Goal: Information Seeking & Learning: Learn about a topic

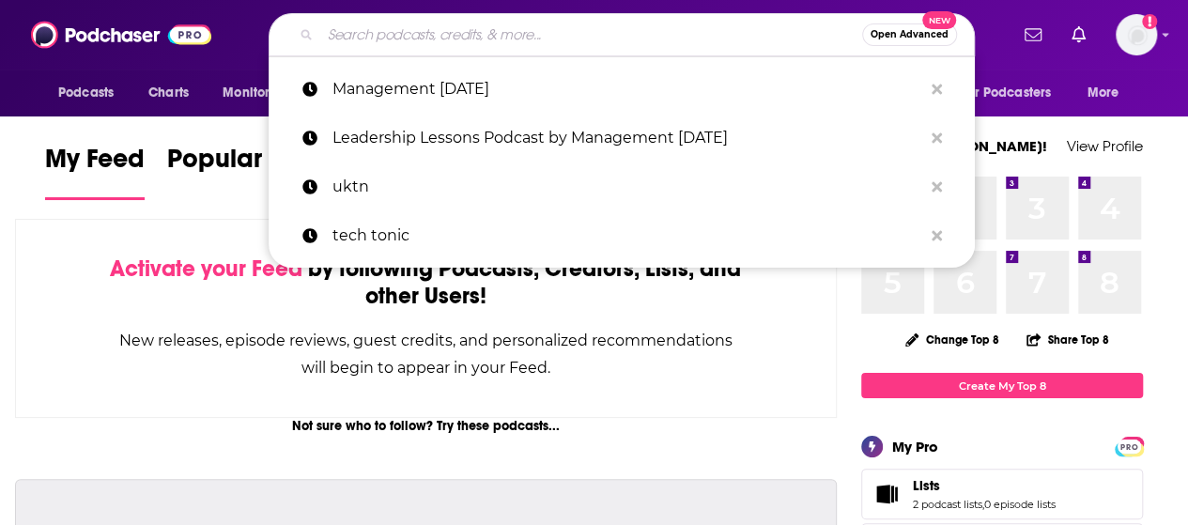
click at [396, 37] on input "Search podcasts, credits, & more..." at bounding box center [591, 35] width 542 height 30
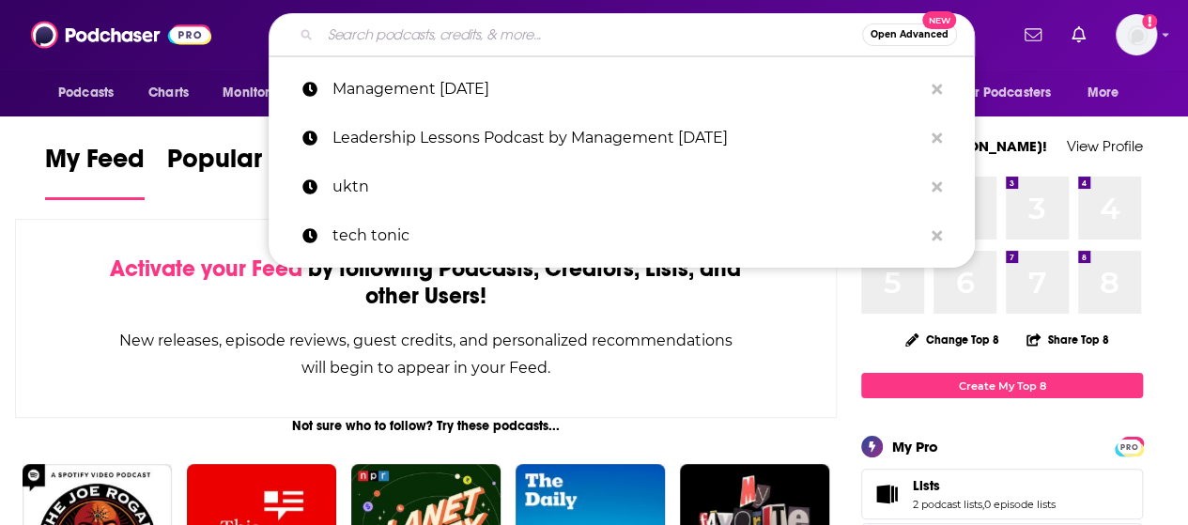
paste input "AI Forecast"
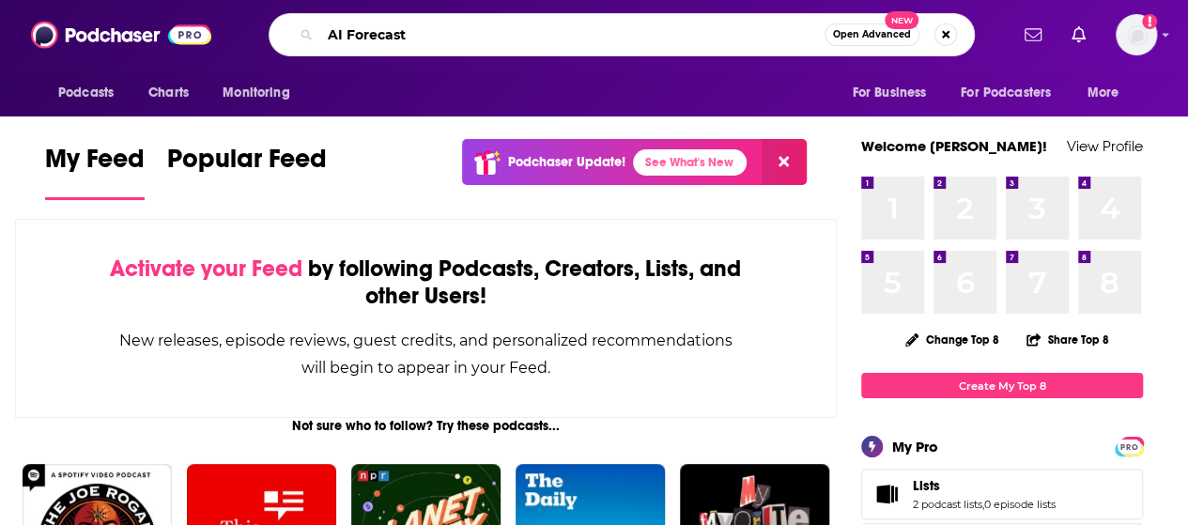
type input "AI Forecast"
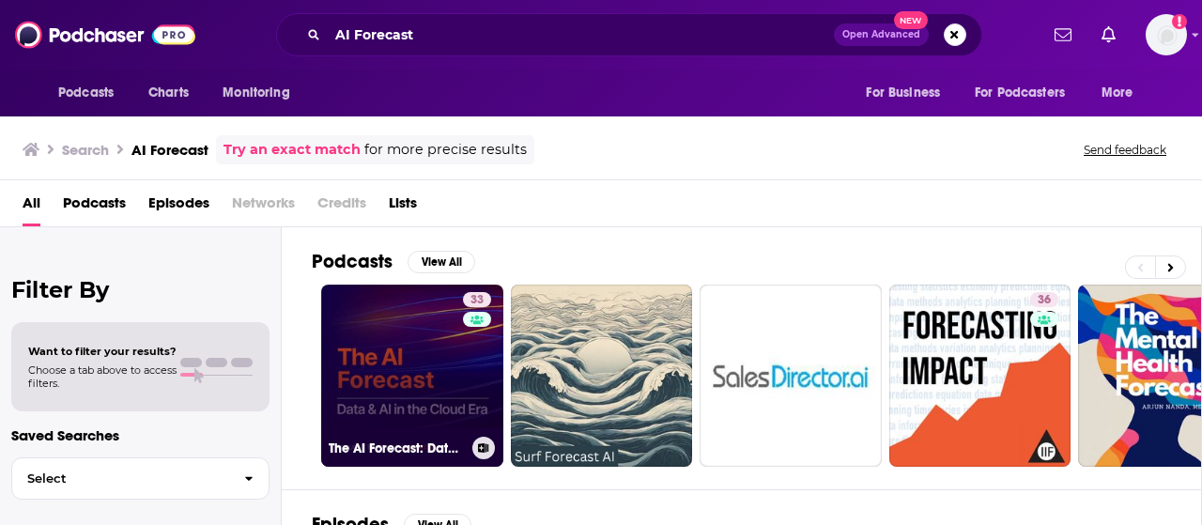
click at [409, 363] on link "33 The AI Forecast: Data and AI in the Cloud Era" at bounding box center [412, 376] width 182 height 182
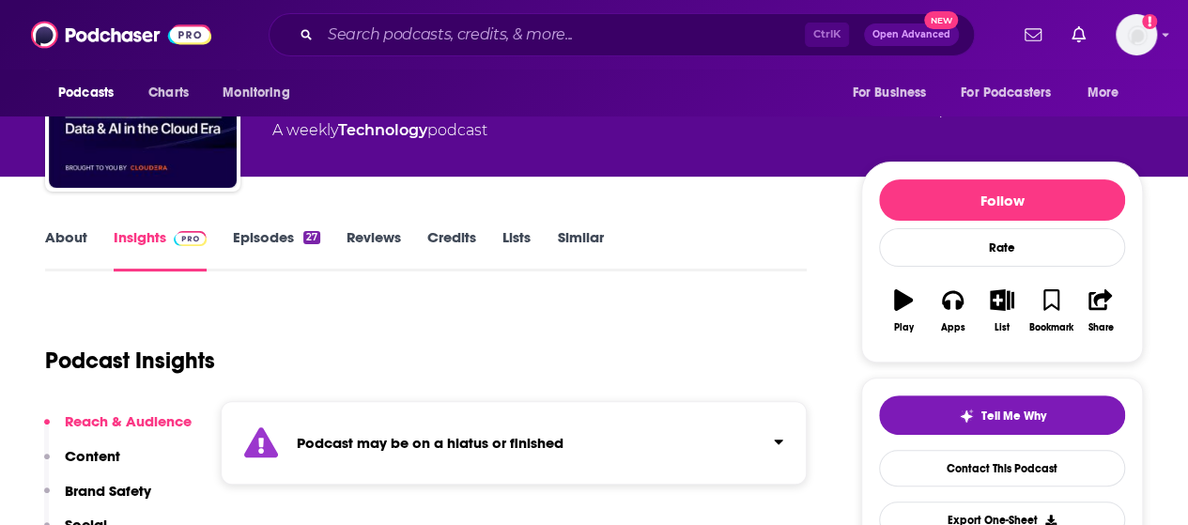
scroll to position [94, 0]
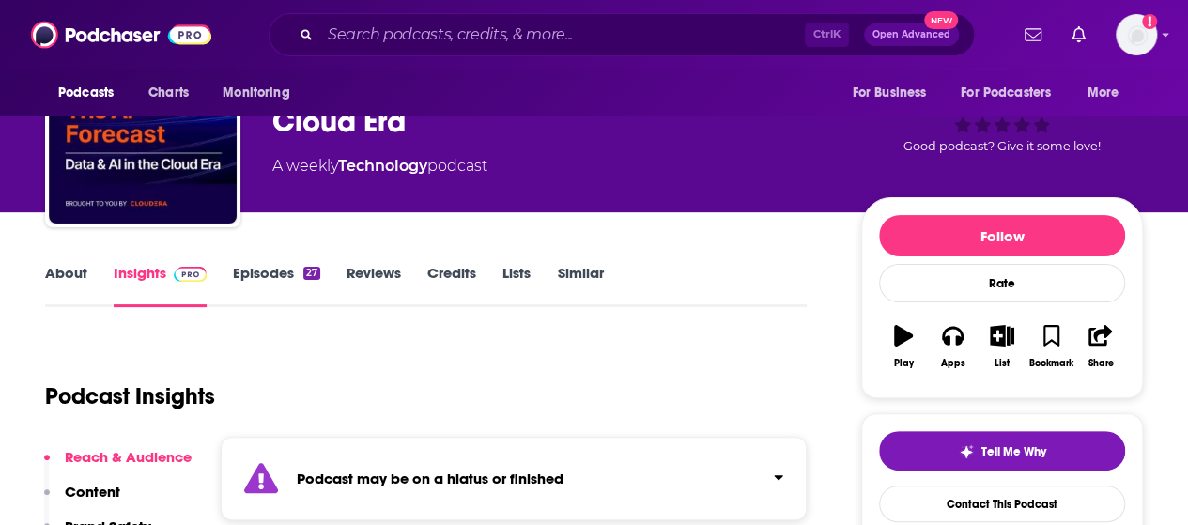
click at [267, 280] on link "Episodes 27" at bounding box center [276, 285] width 87 height 43
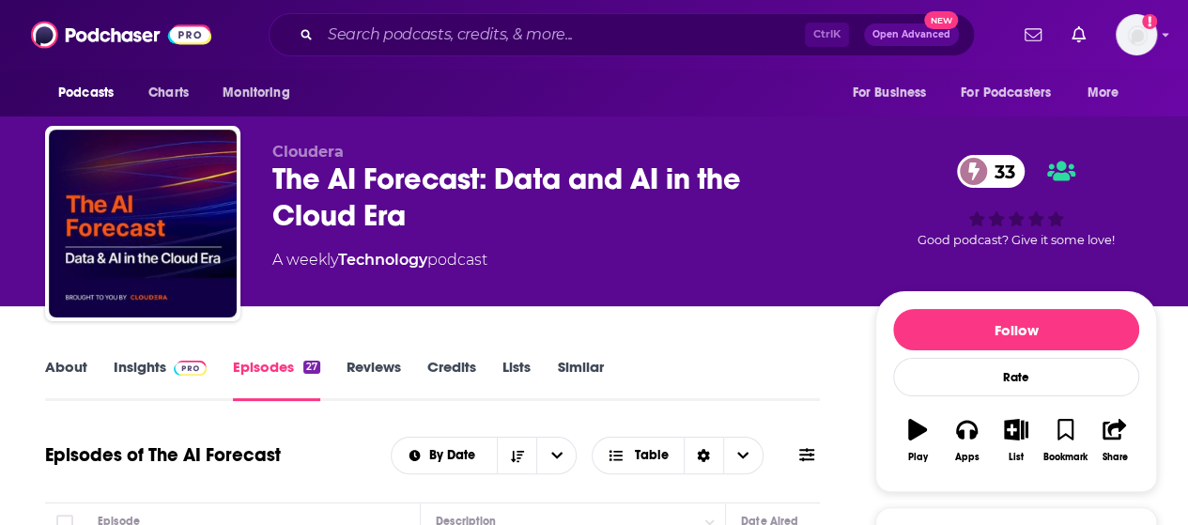
scroll to position [94, 0]
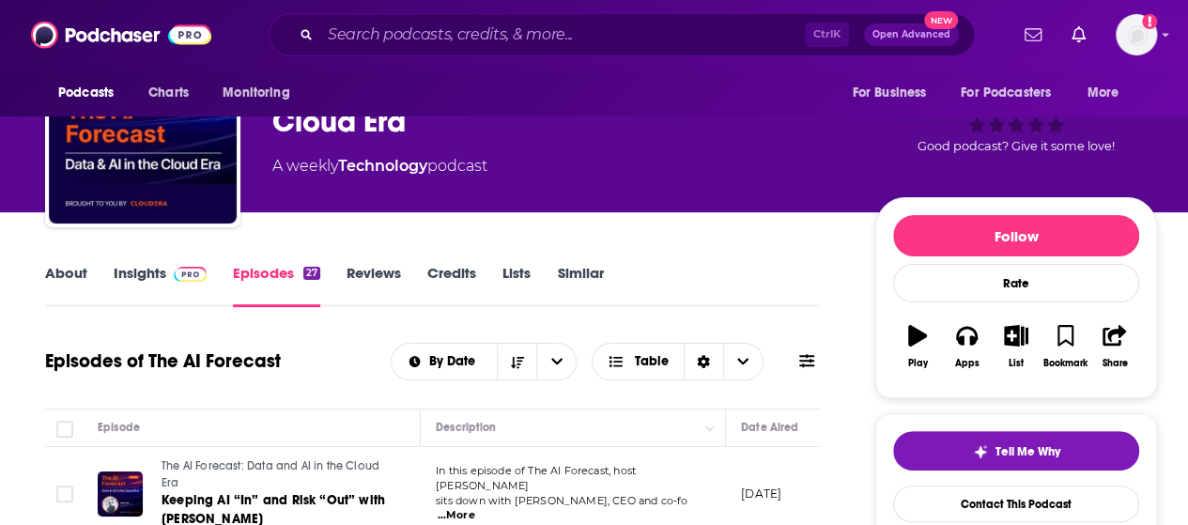
click at [81, 275] on link "About" at bounding box center [66, 285] width 42 height 43
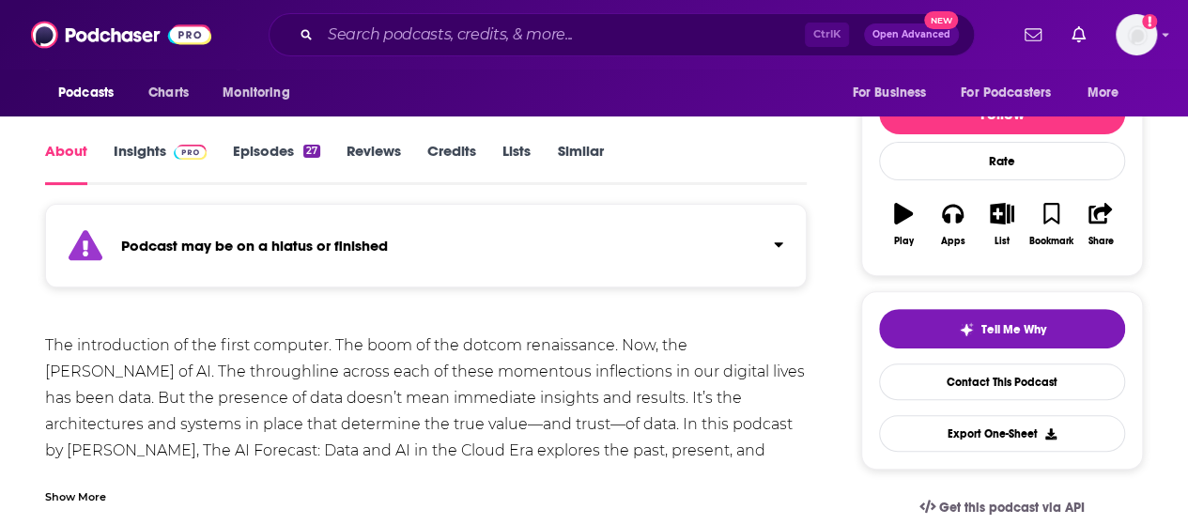
scroll to position [188, 0]
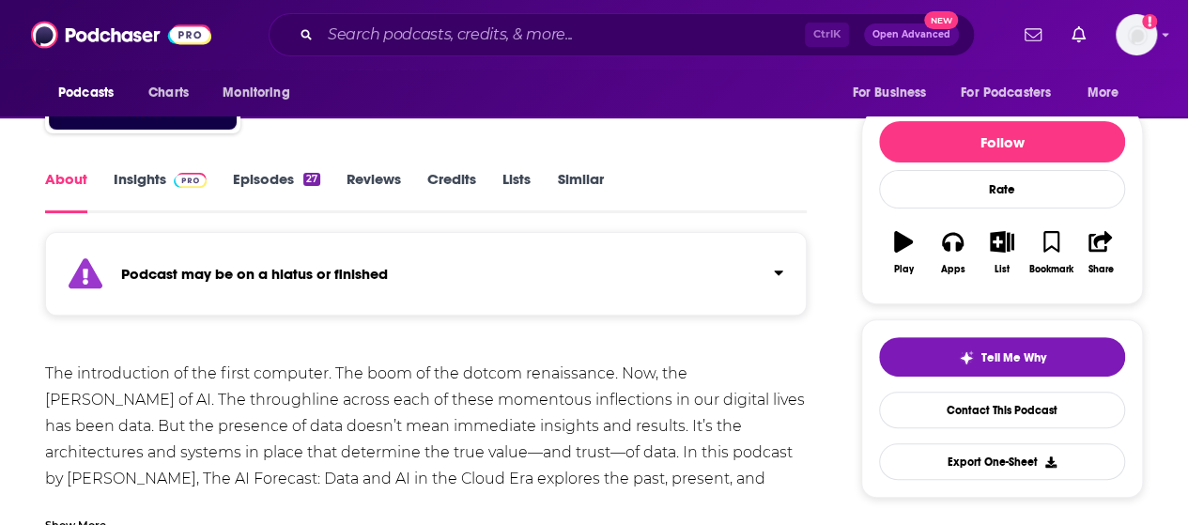
click at [152, 173] on link "Insights" at bounding box center [160, 191] width 93 height 43
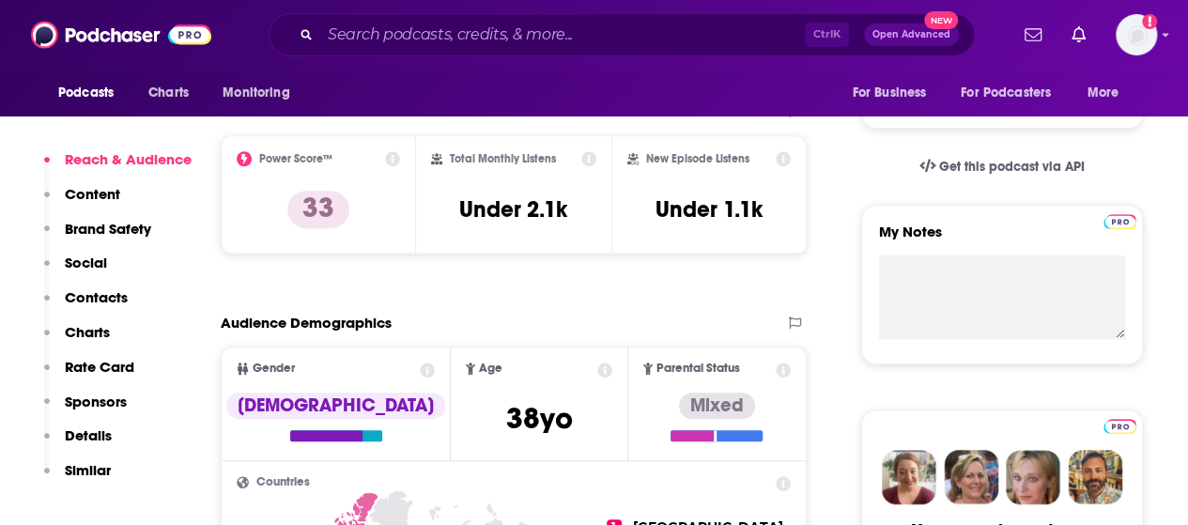
scroll to position [563, 0]
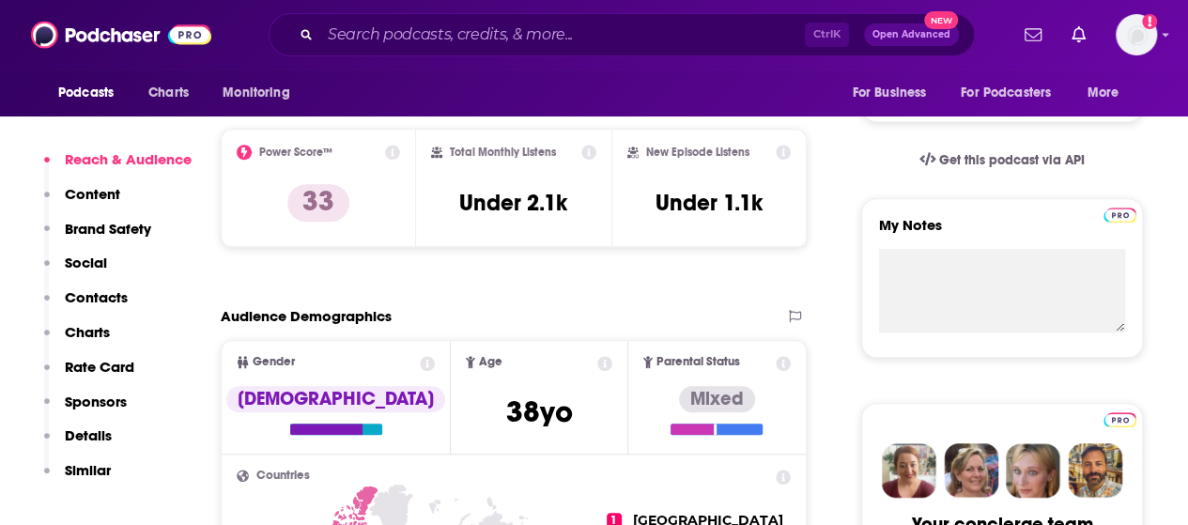
click at [391, 155] on icon at bounding box center [392, 152] width 15 height 15
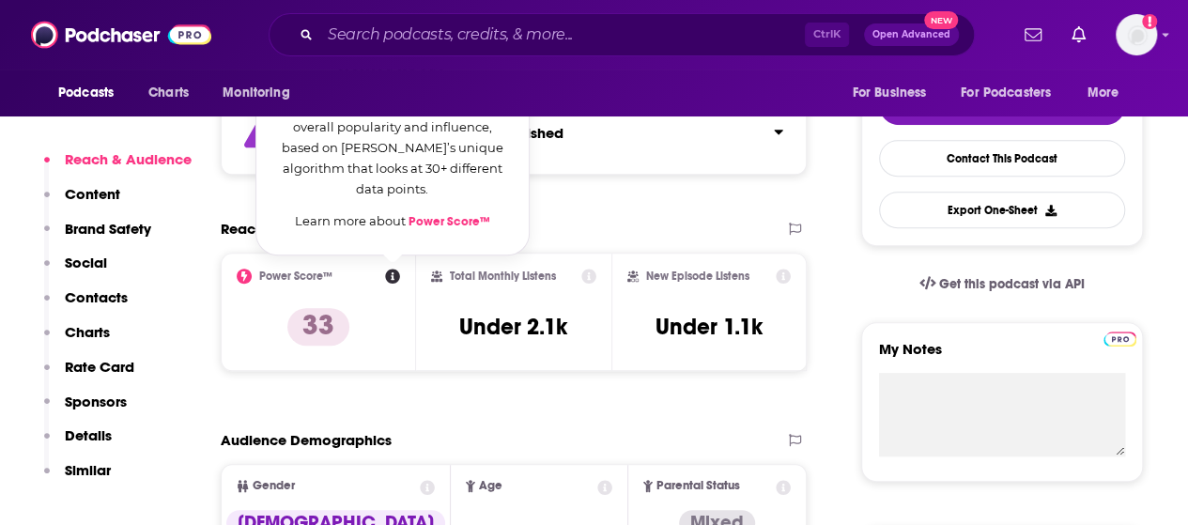
scroll to position [470, 0]
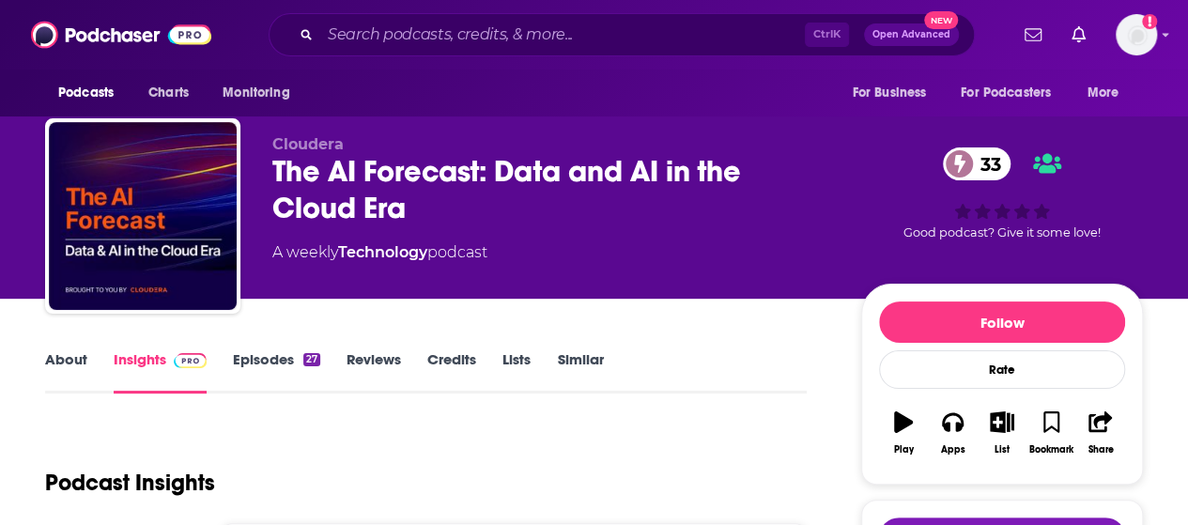
scroll to position [0, 0]
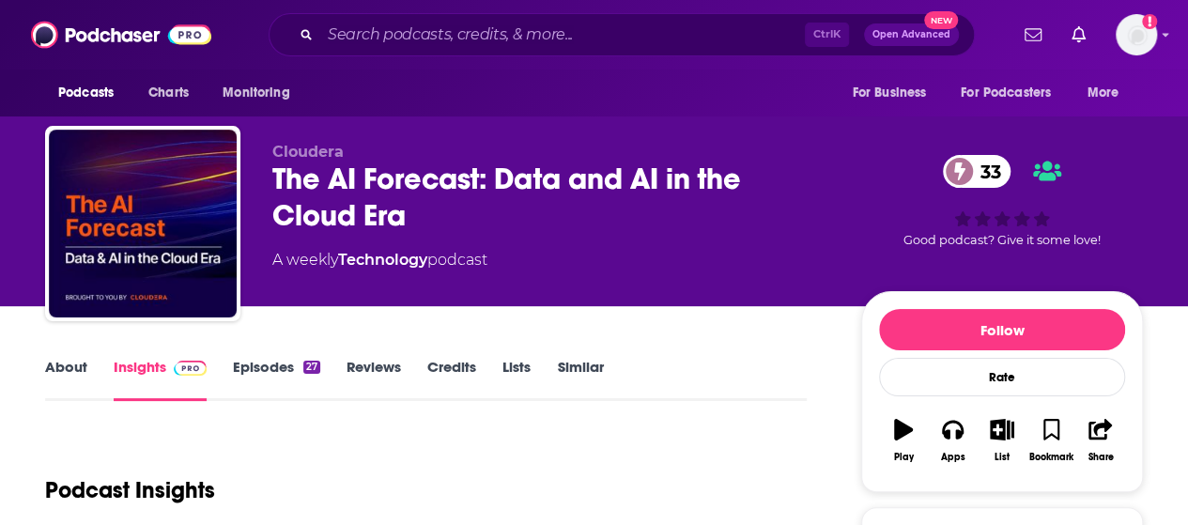
click at [267, 371] on link "Episodes 27" at bounding box center [276, 379] width 87 height 43
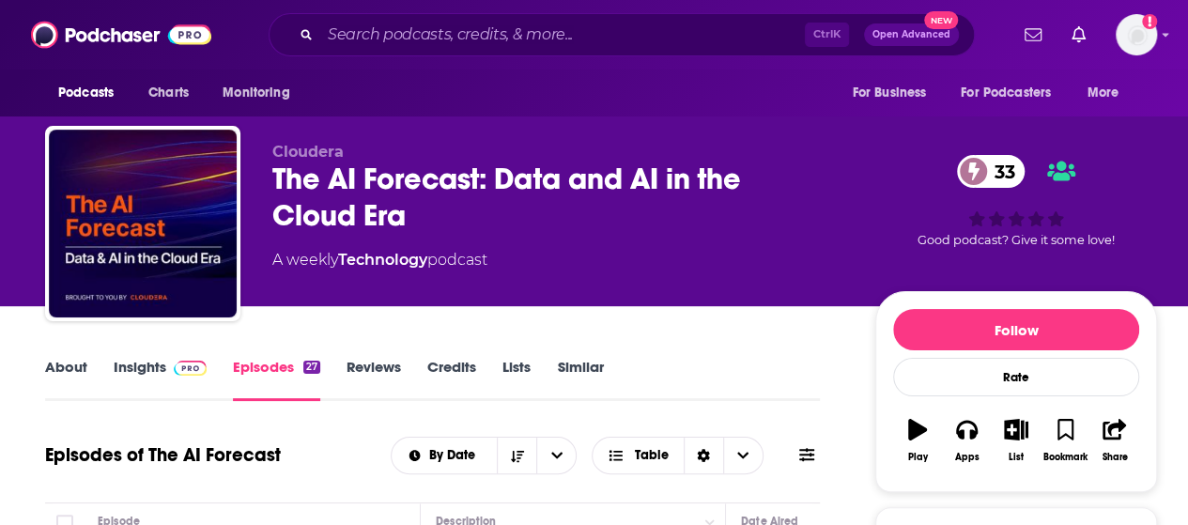
click at [133, 369] on link "Insights" at bounding box center [160, 379] width 93 height 43
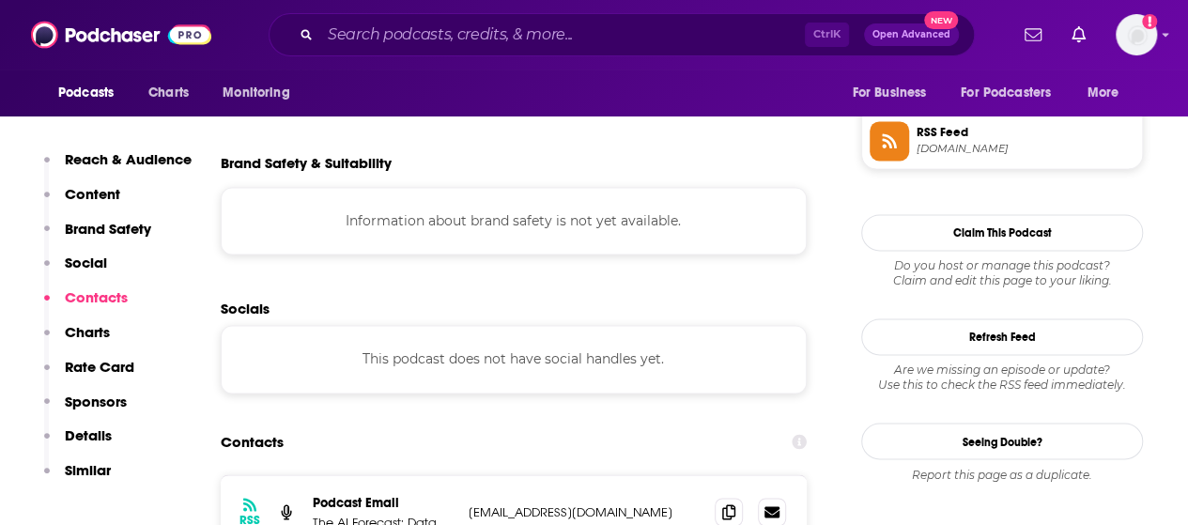
scroll to position [1596, 0]
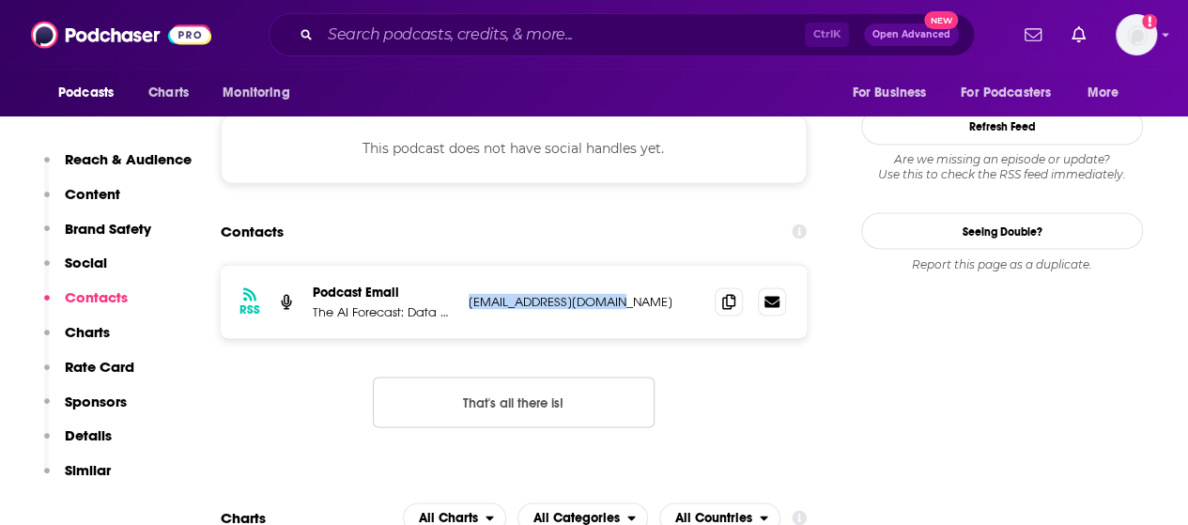
drag, startPoint x: 626, startPoint y: 301, endPoint x: 466, endPoint y: 302, distance: 160.6
click at [466, 302] on div "RSS Podcast Email The AI Forecast: Data and AI in the Cloud Era [EMAIL_ADDRESS]…" at bounding box center [514, 301] width 586 height 73
copy p "[EMAIL_ADDRESS][DOMAIN_NAME]"
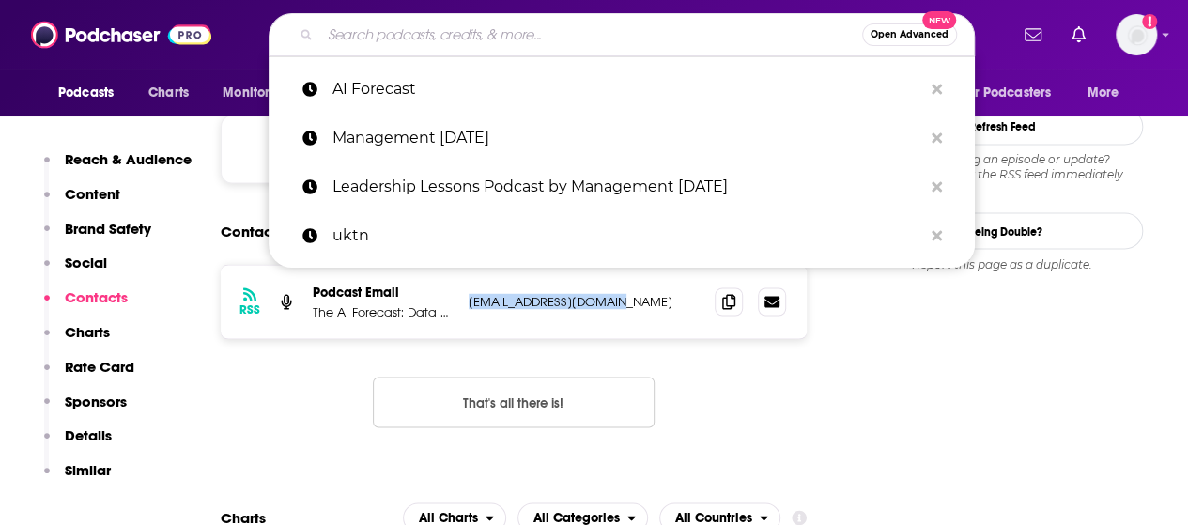
click at [583, 27] on input "Search podcasts, credits, & more..." at bounding box center [591, 35] width 542 height 30
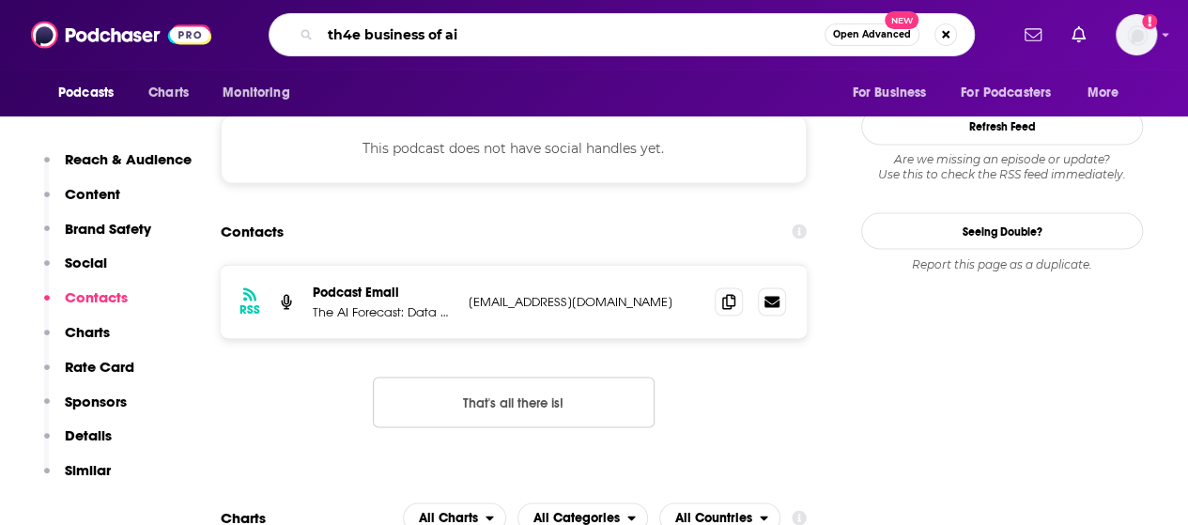
click at [351, 37] on input "th4e business of ai" at bounding box center [572, 35] width 504 height 30
type input "the business of ai"
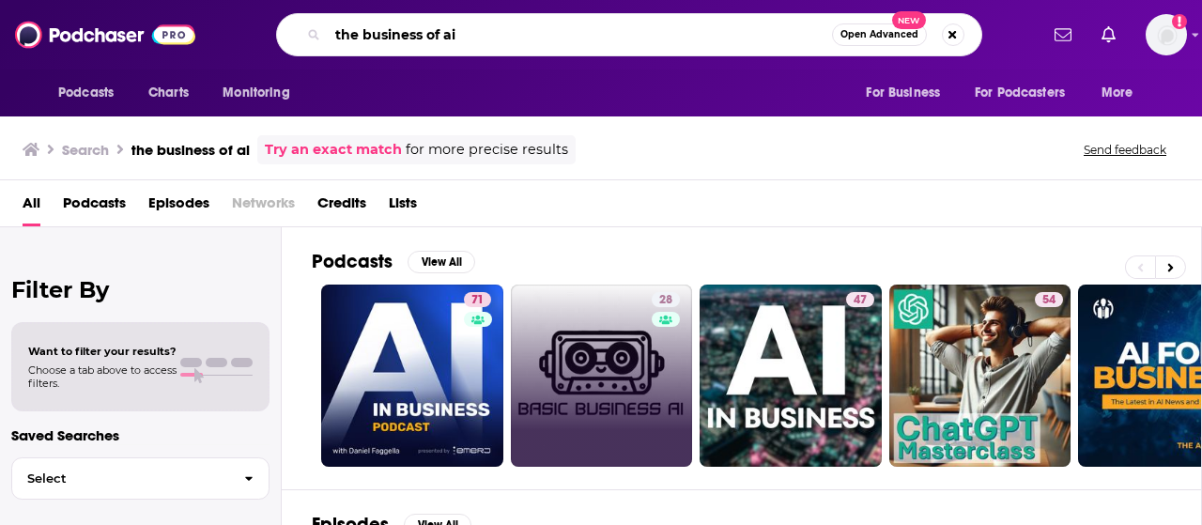
drag, startPoint x: 468, startPoint y: 45, endPoint x: 310, endPoint y: 49, distance: 157.8
click at [310, 49] on div "the business of ai Open Advanced New" at bounding box center [629, 34] width 706 height 43
type input "ai forecast"
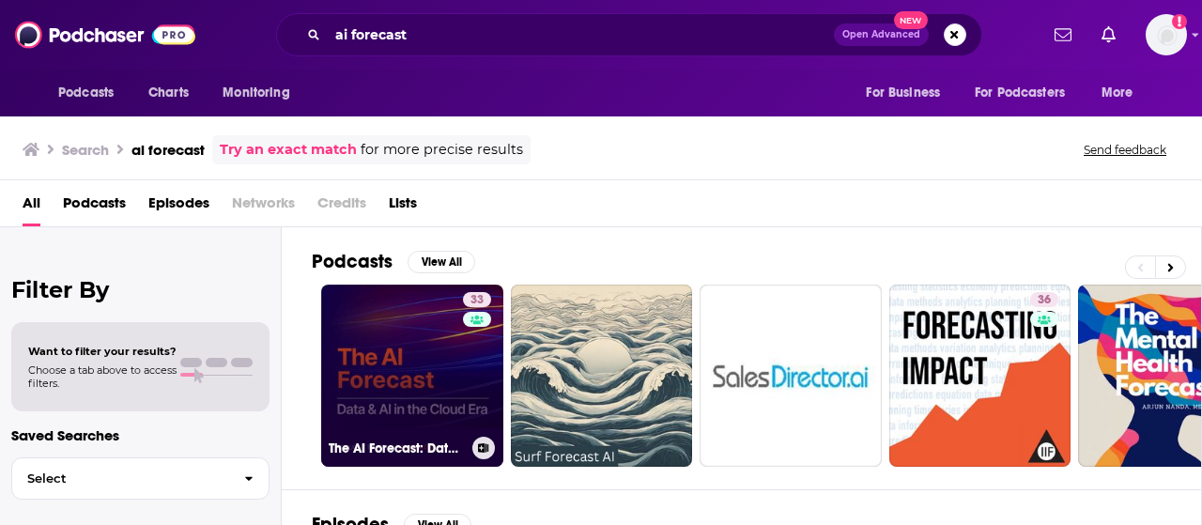
click at [381, 348] on link "33 The AI Forecast: Data and AI in the Cloud Era" at bounding box center [412, 376] width 182 height 182
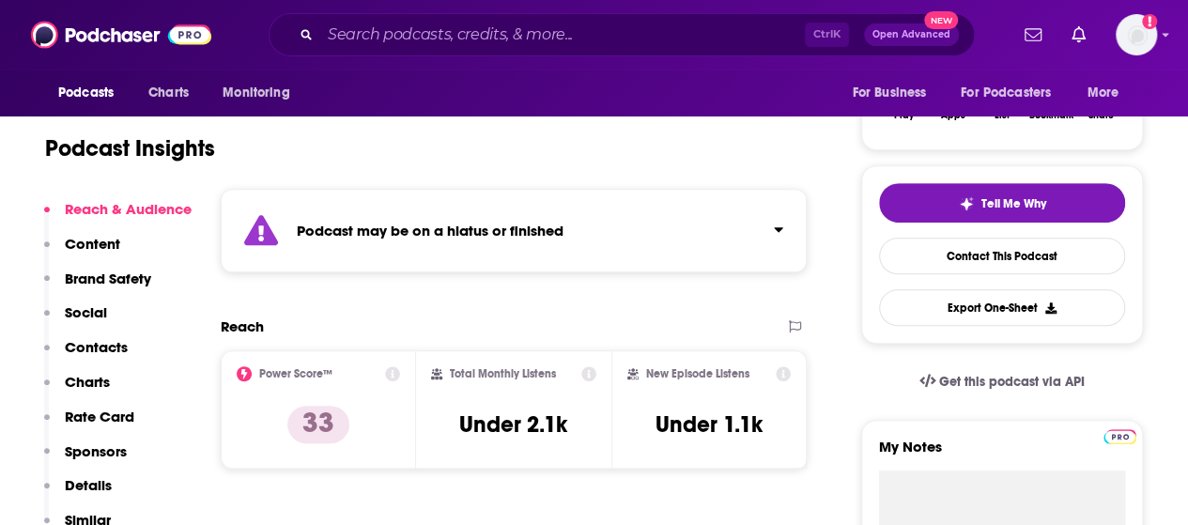
scroll to position [376, 0]
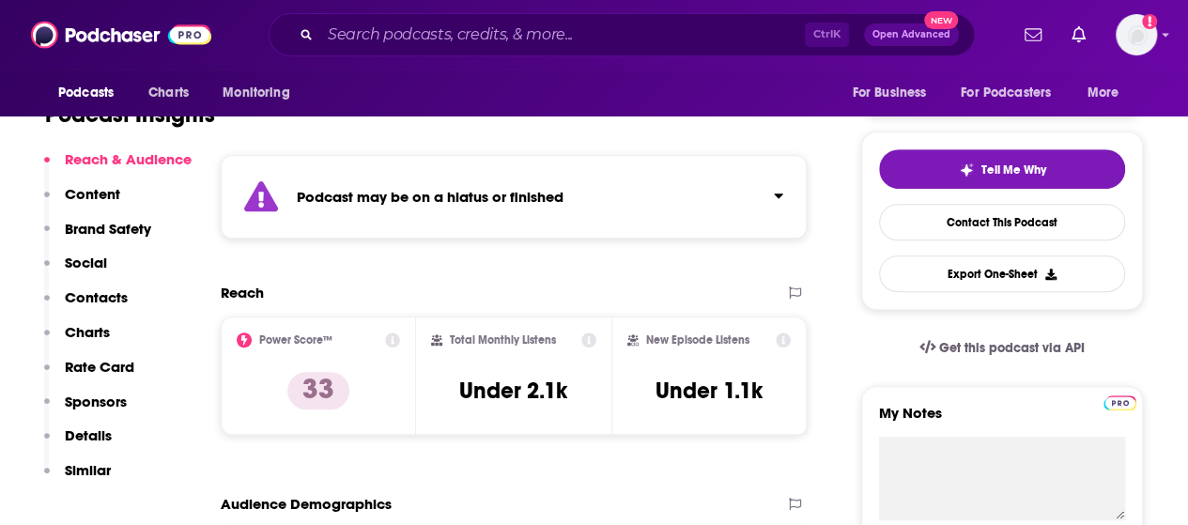
click at [594, 336] on icon at bounding box center [588, 339] width 15 height 15
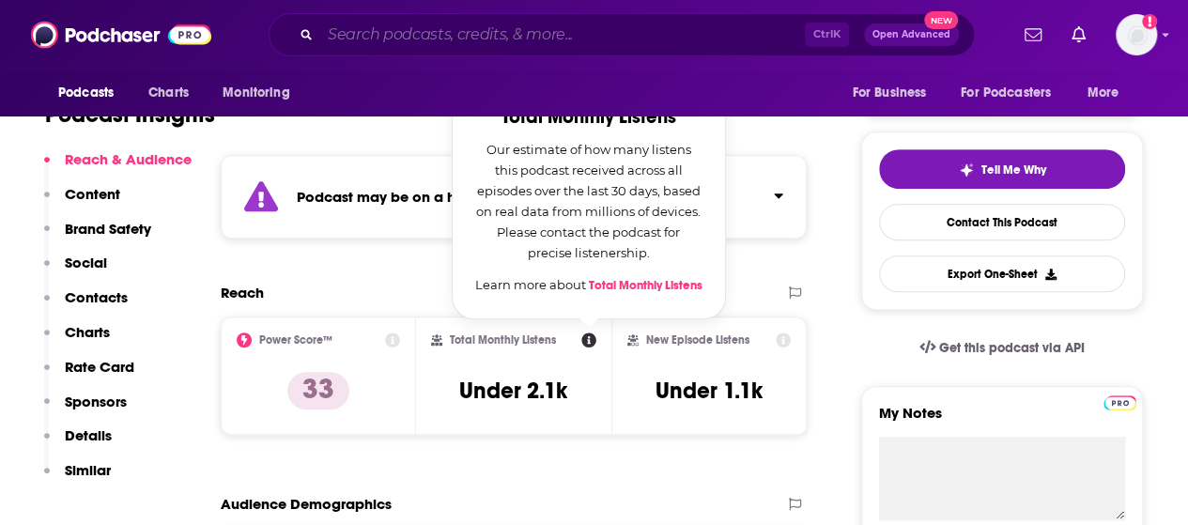
click at [616, 33] on input "Search podcasts, credits, & more..." at bounding box center [562, 35] width 485 height 30
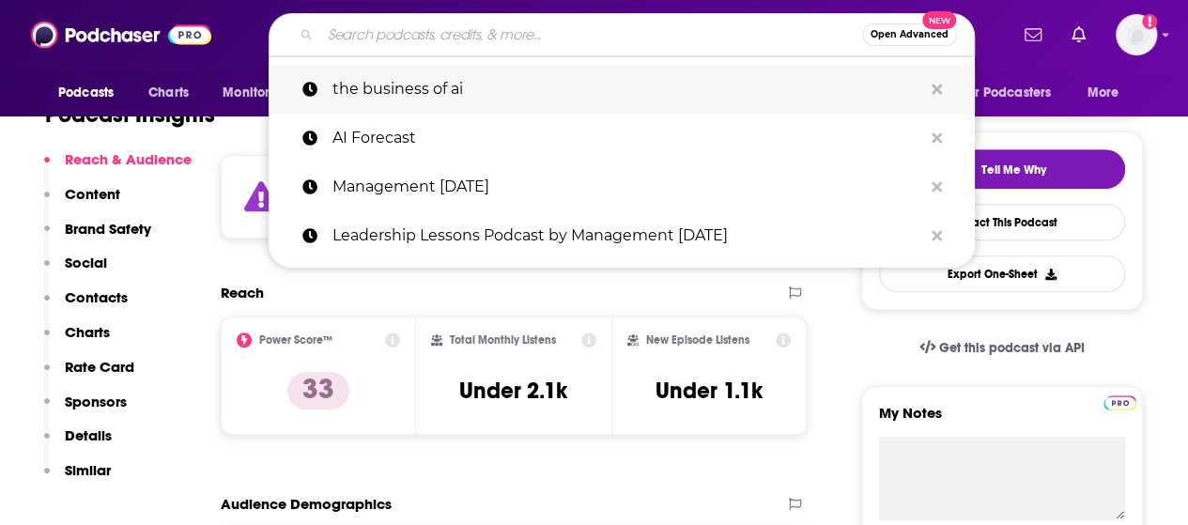
click at [562, 86] on p "the business of ai" at bounding box center [627, 89] width 590 height 49
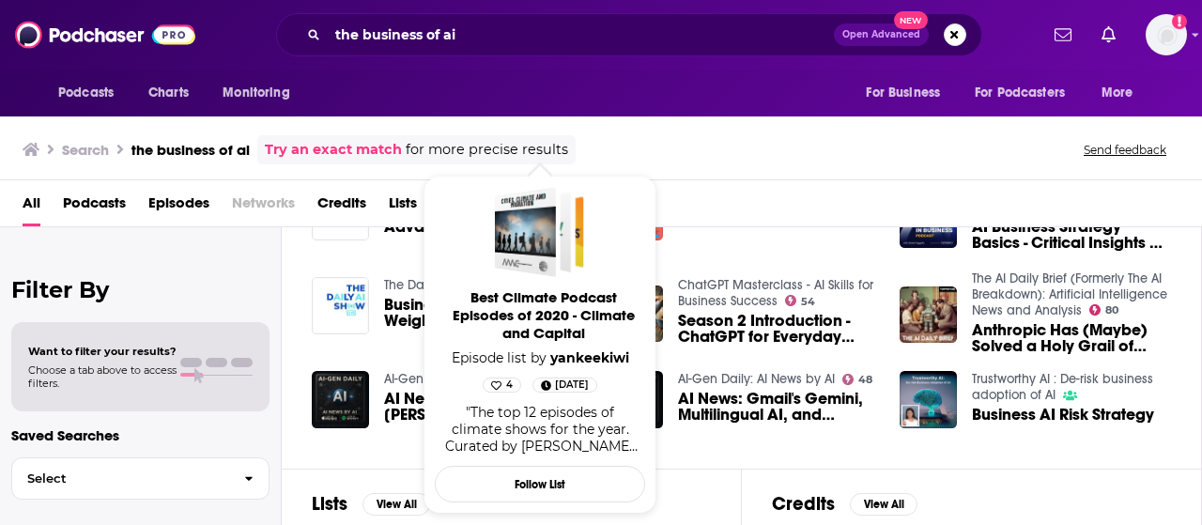
scroll to position [282, 0]
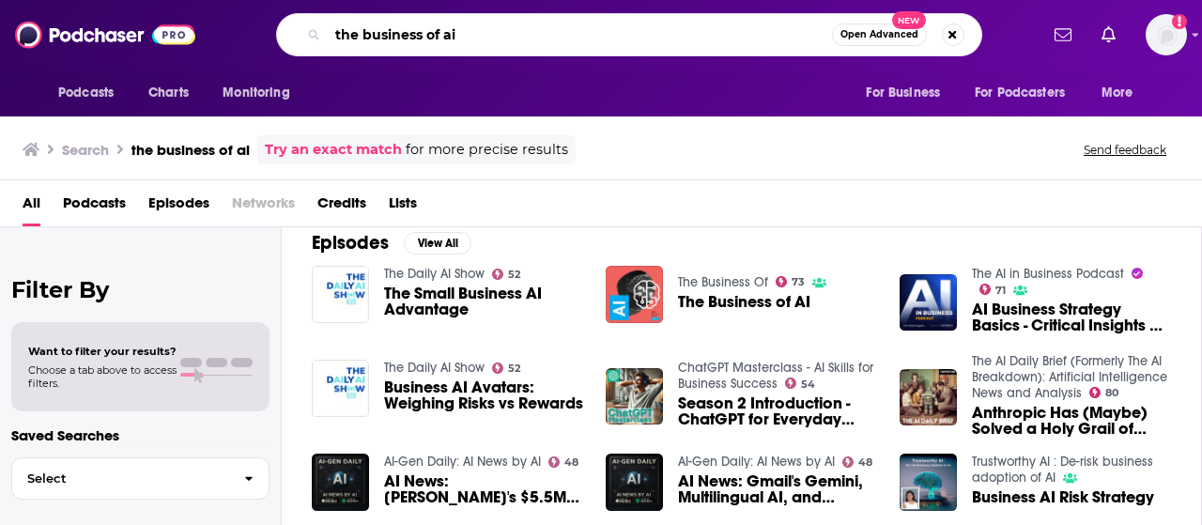
click at [555, 38] on input "the business of ai" at bounding box center [580, 35] width 504 height 30
type input "the business of ai ukai"
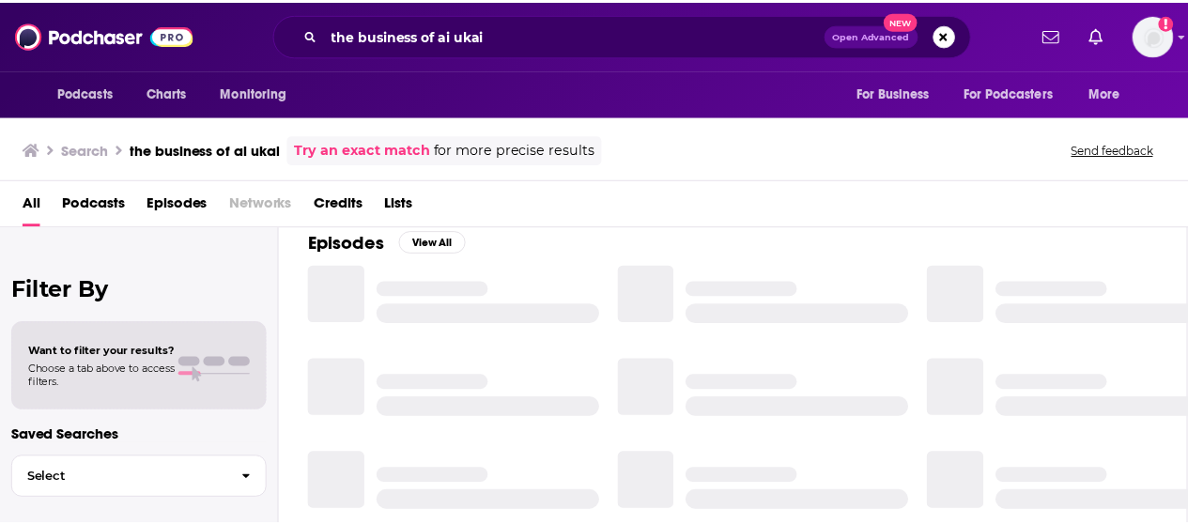
scroll to position [282, 0]
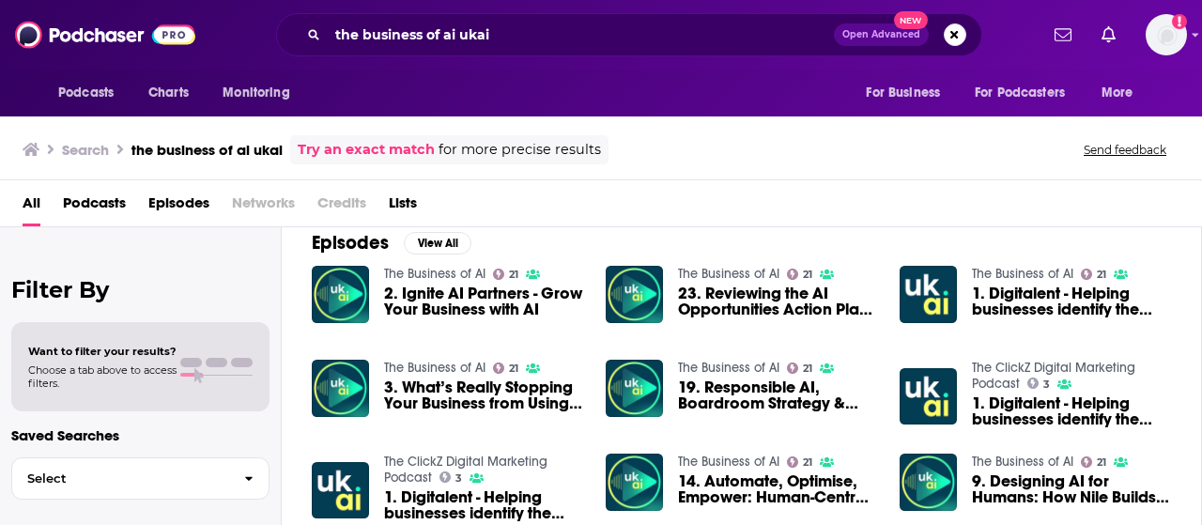
click at [672, 170] on div "Search the business of ai ukai Try an exact match for more precise results Send…" at bounding box center [601, 147] width 1202 height 68
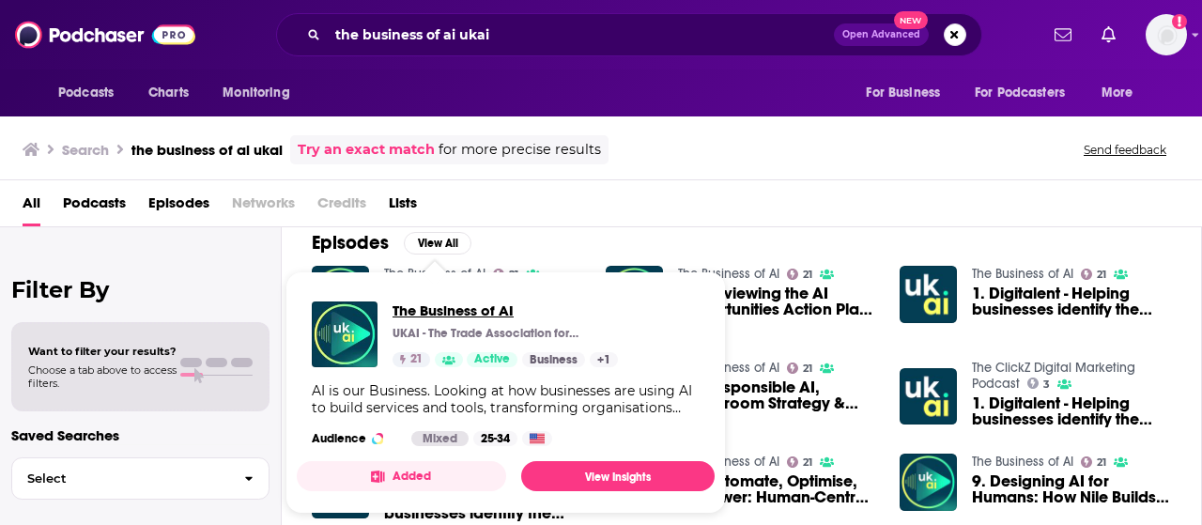
click at [462, 314] on span "The Business of AI" at bounding box center [505, 310] width 225 height 18
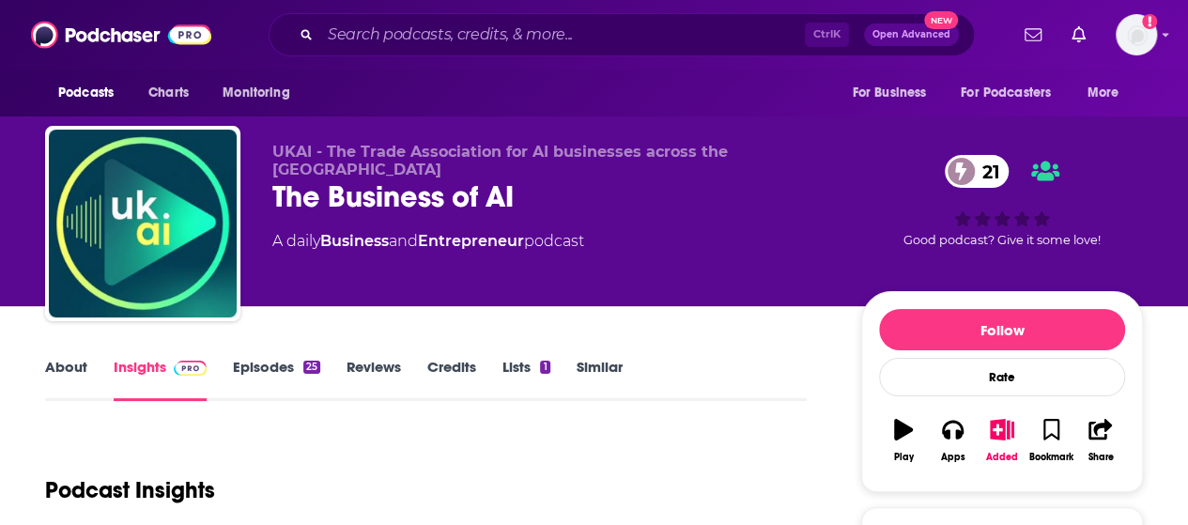
click at [376, 373] on link "Reviews" at bounding box center [374, 379] width 54 height 43
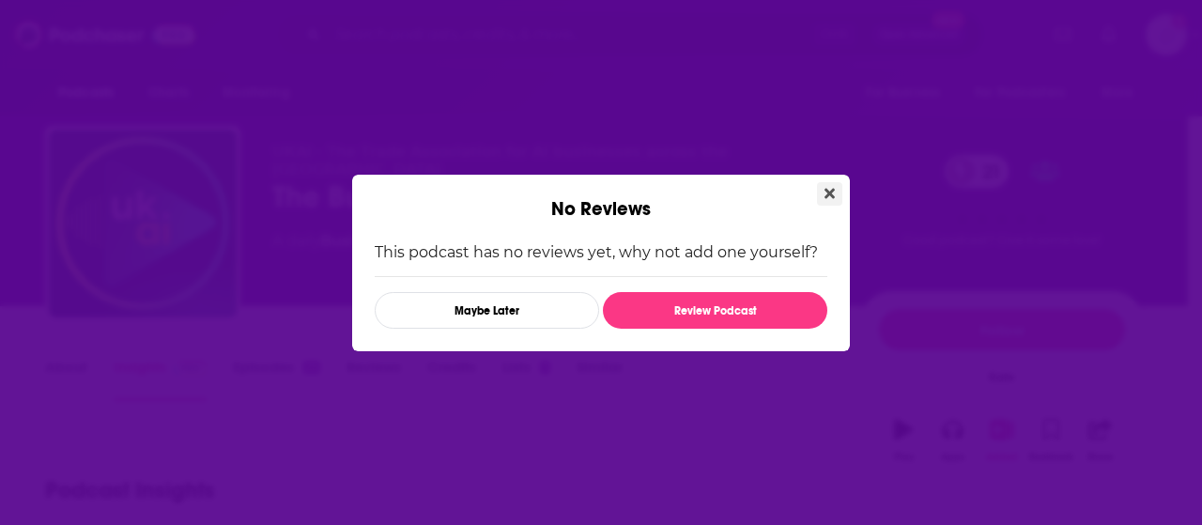
click at [831, 193] on icon "Close" at bounding box center [830, 193] width 10 height 10
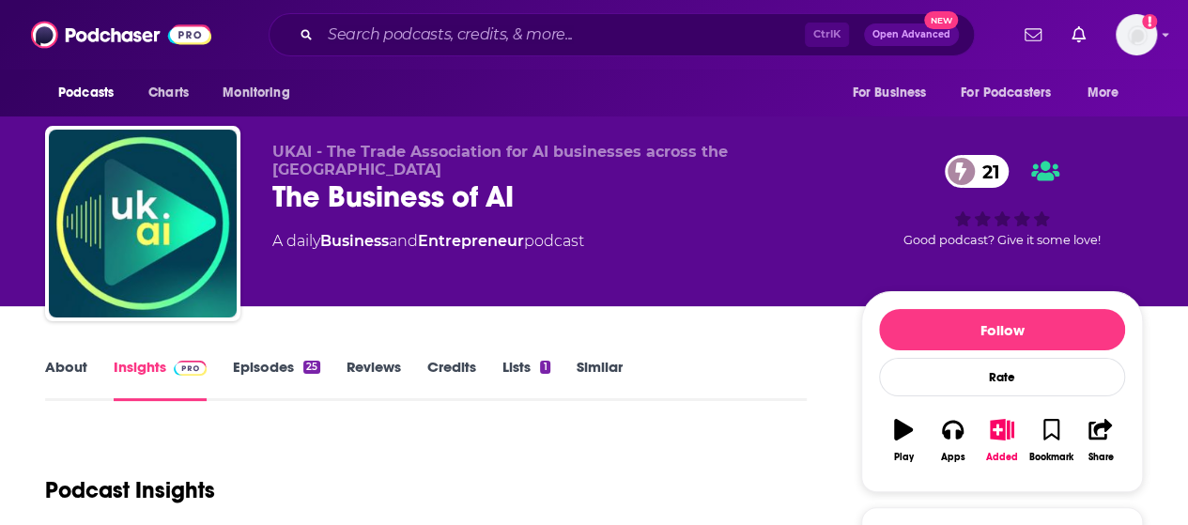
click at [287, 372] on link "Episodes 25" at bounding box center [276, 379] width 87 height 43
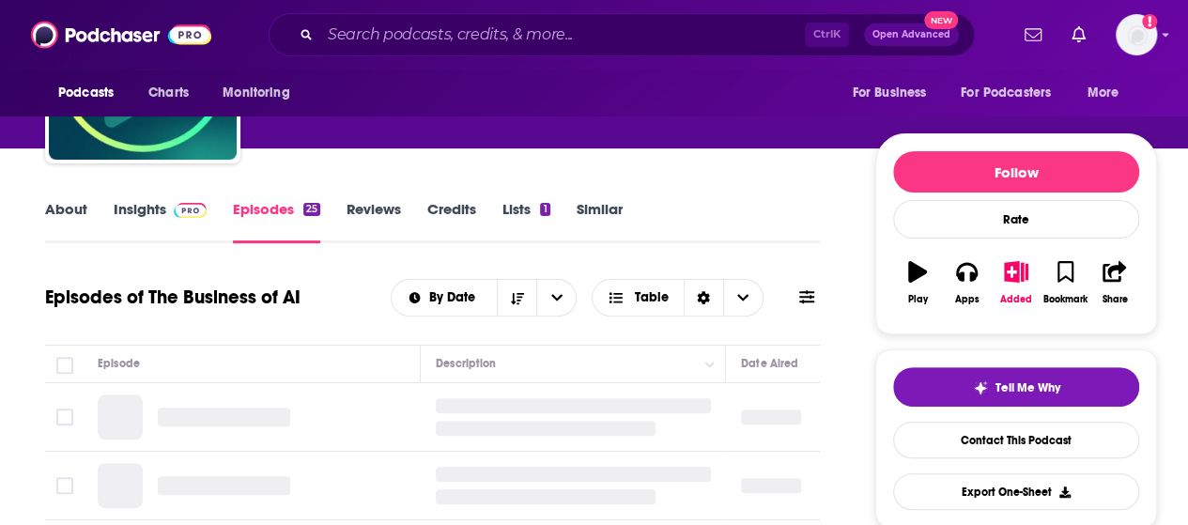
scroll to position [282, 0]
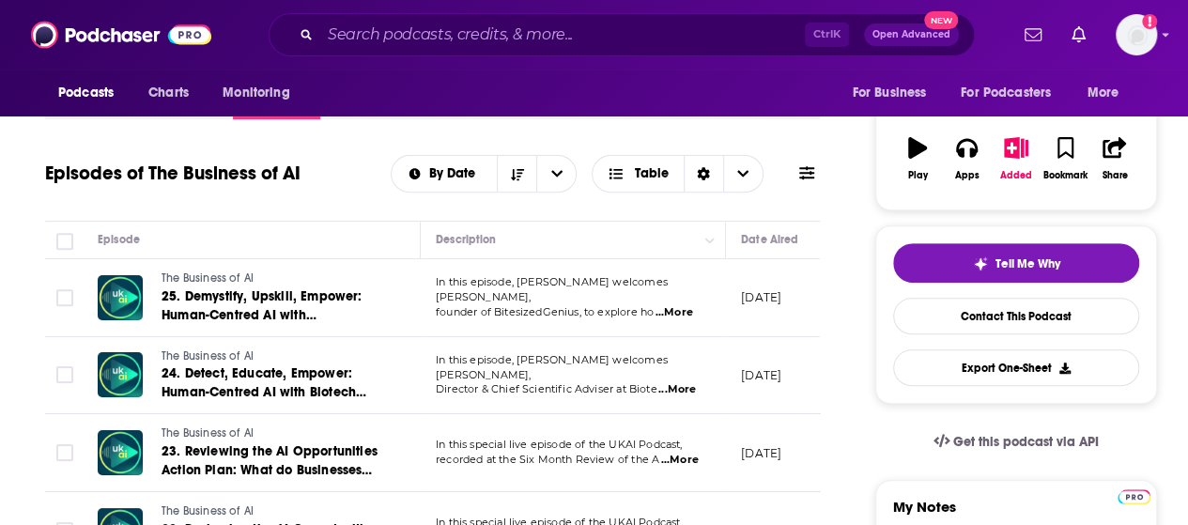
click at [671, 307] on span "...More" at bounding box center [674, 312] width 38 height 15
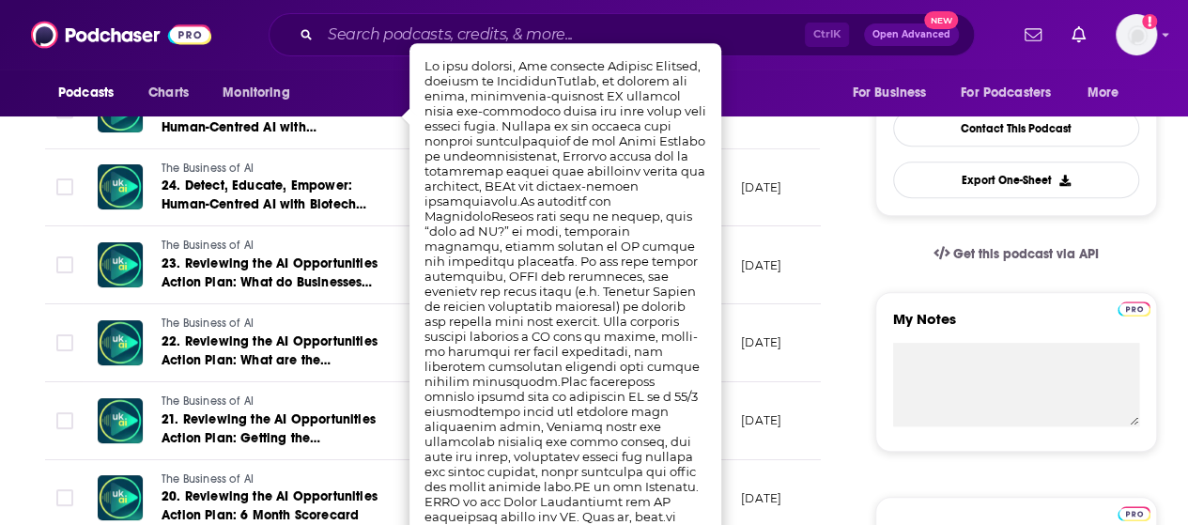
scroll to position [563, 0]
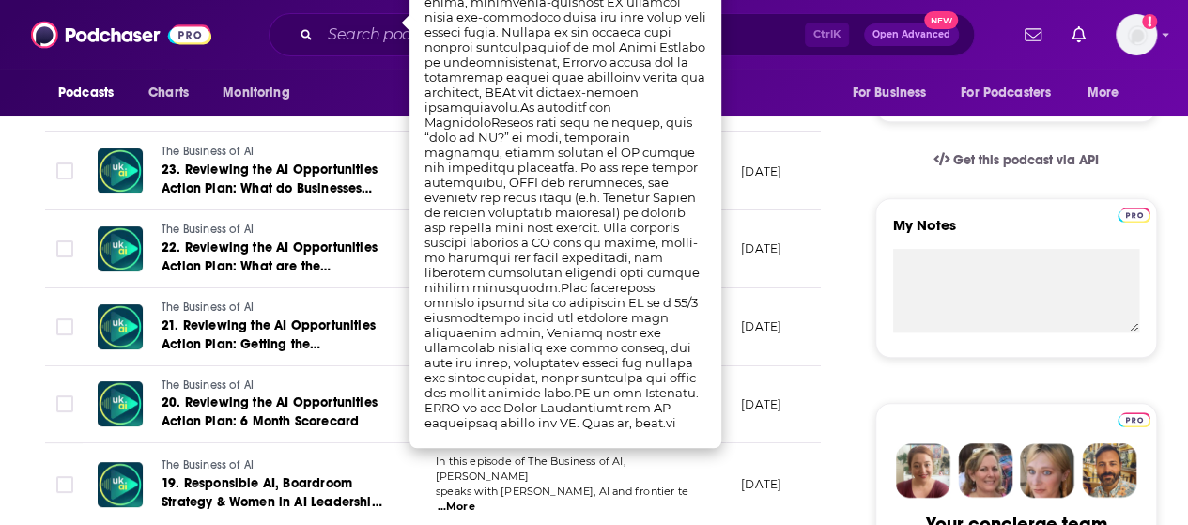
click at [731, 337] on td "[DATE]" at bounding box center [787, 327] width 122 height 78
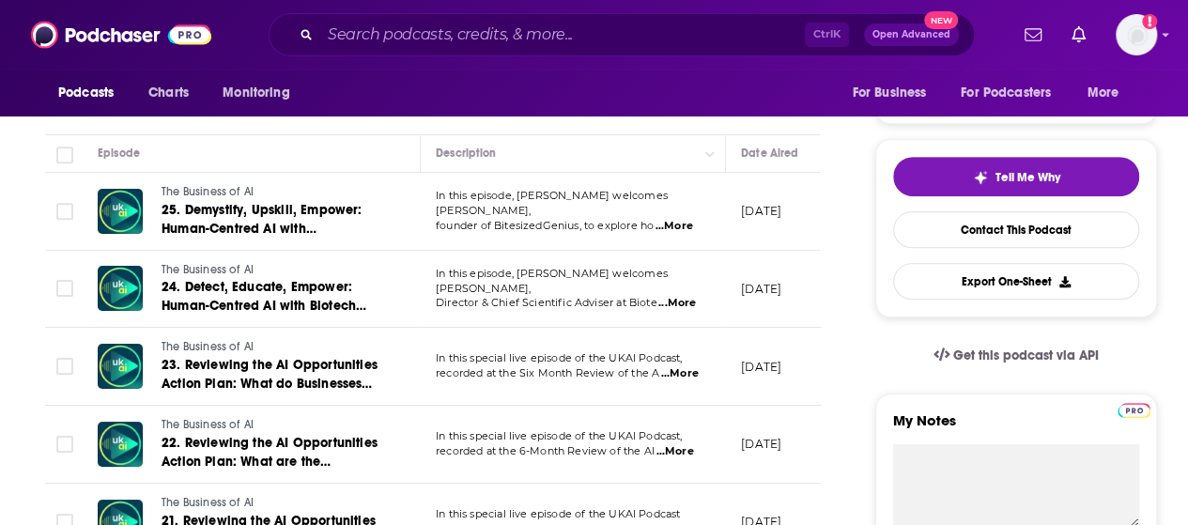
scroll to position [376, 0]
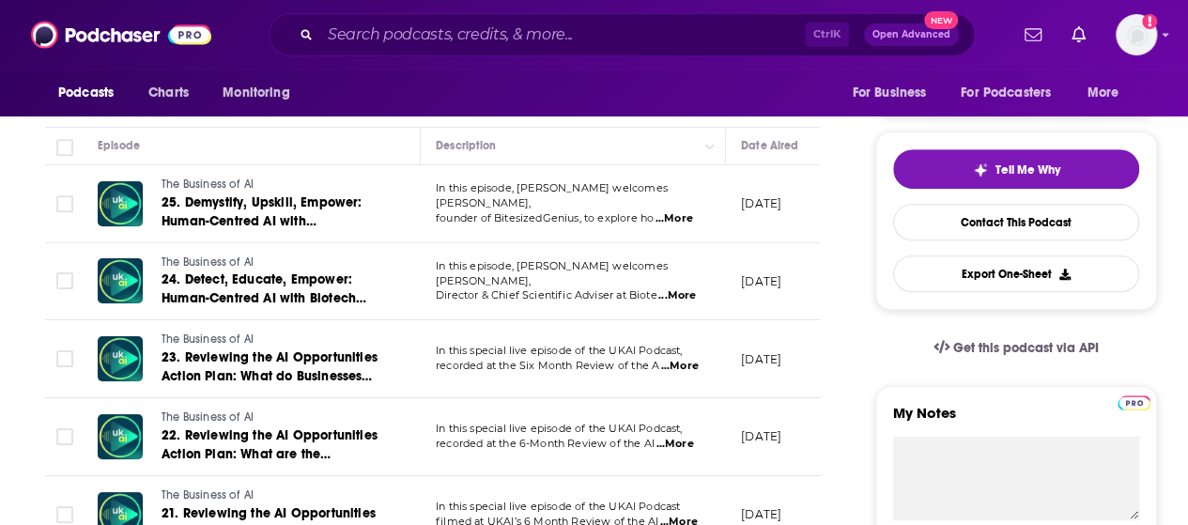
click at [676, 364] on span "...More" at bounding box center [680, 366] width 38 height 15
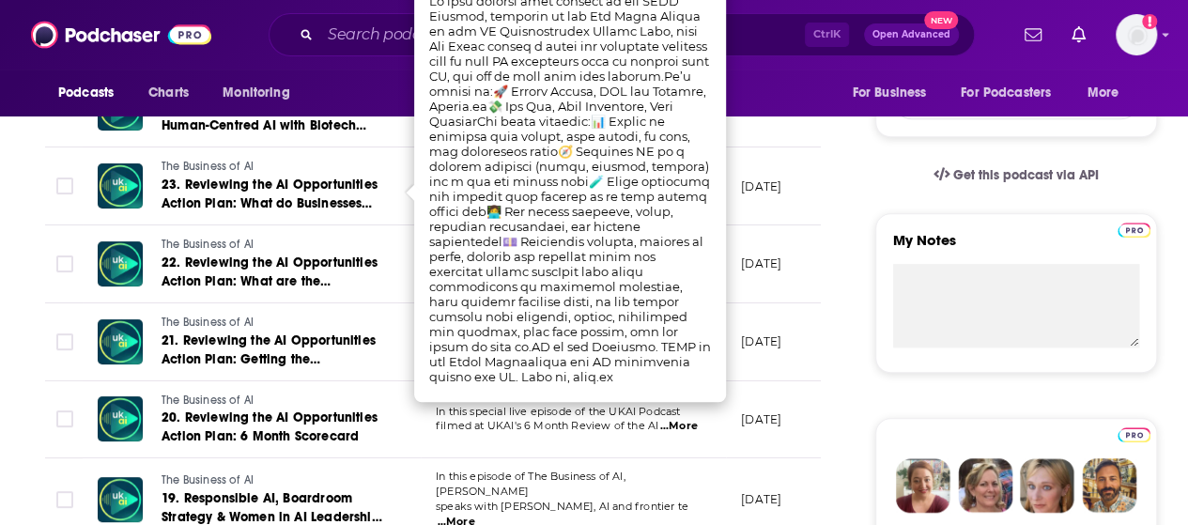
scroll to position [563, 0]
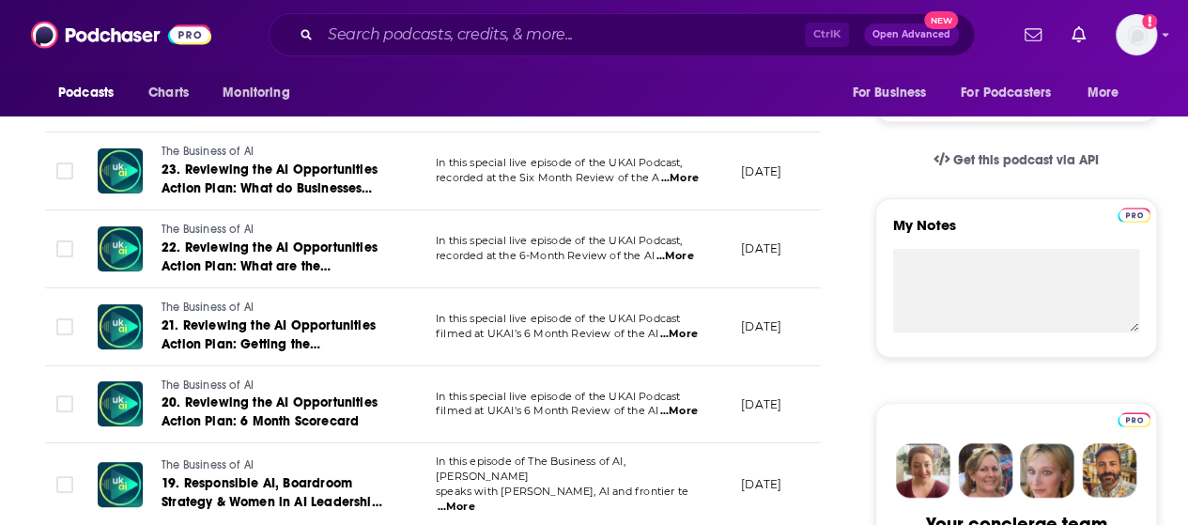
click at [736, 296] on td "[DATE]" at bounding box center [787, 327] width 122 height 78
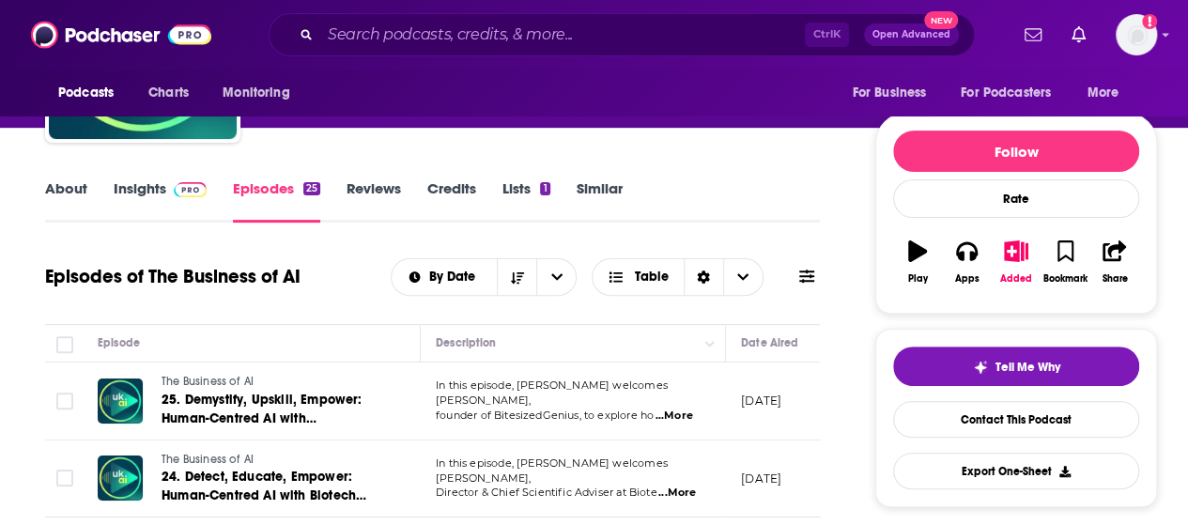
scroll to position [0, 0]
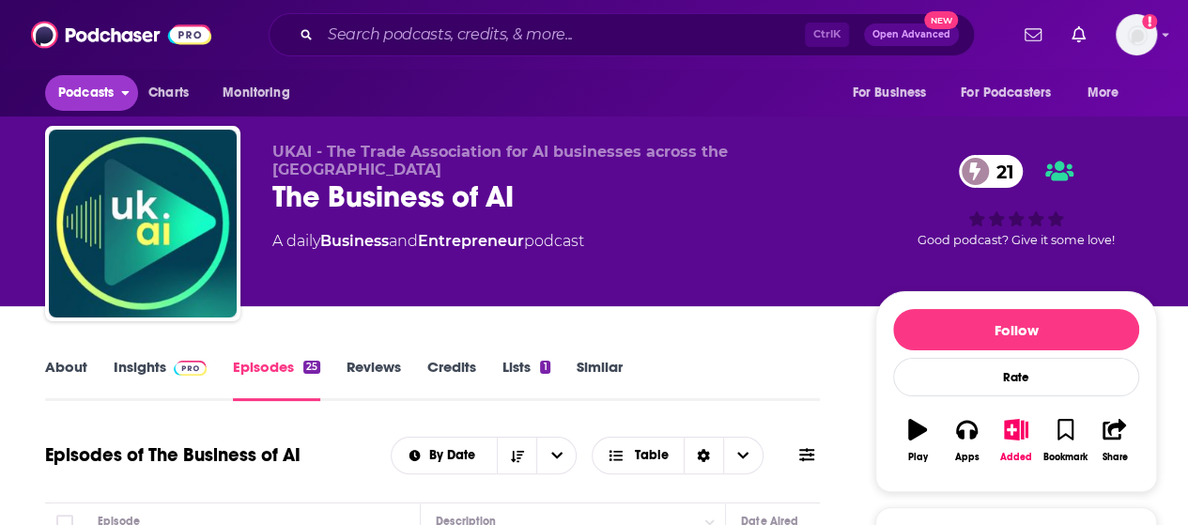
click at [116, 89] on button "Podcasts" at bounding box center [91, 93] width 93 height 36
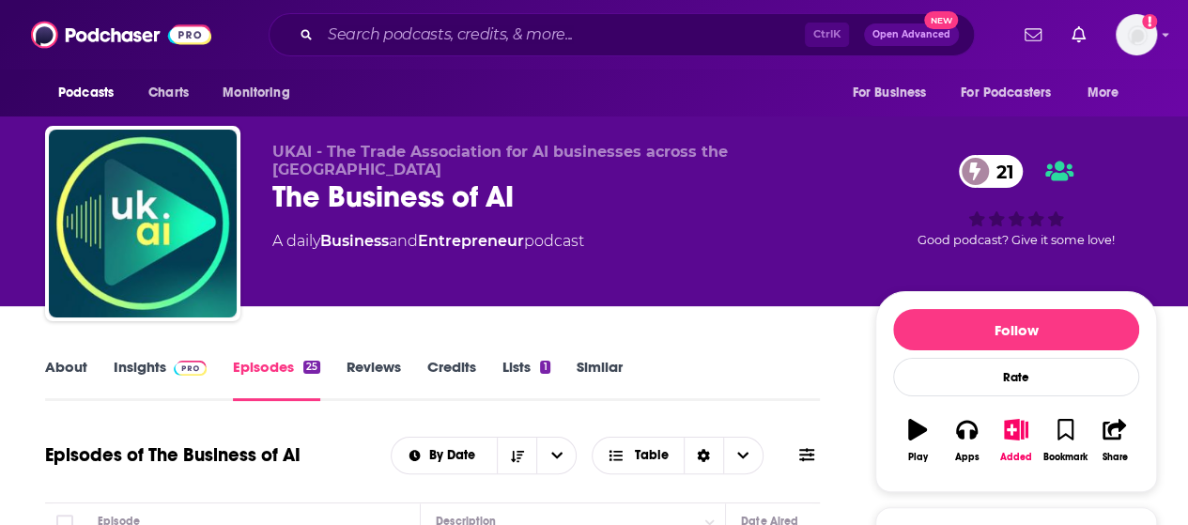
click at [148, 367] on link "Insights" at bounding box center [160, 379] width 93 height 43
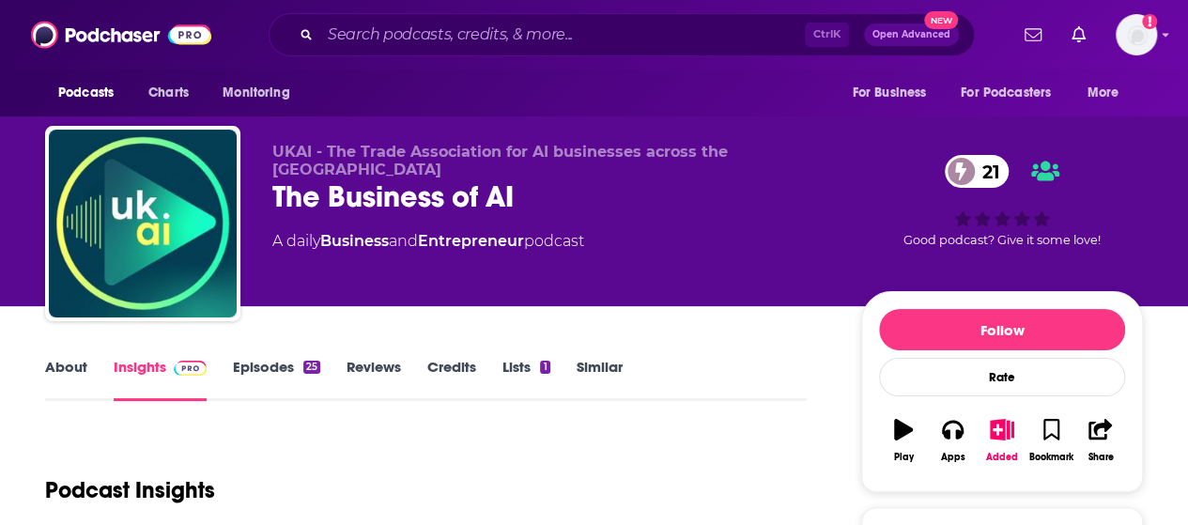
click at [254, 369] on link "Episodes 25" at bounding box center [276, 379] width 87 height 43
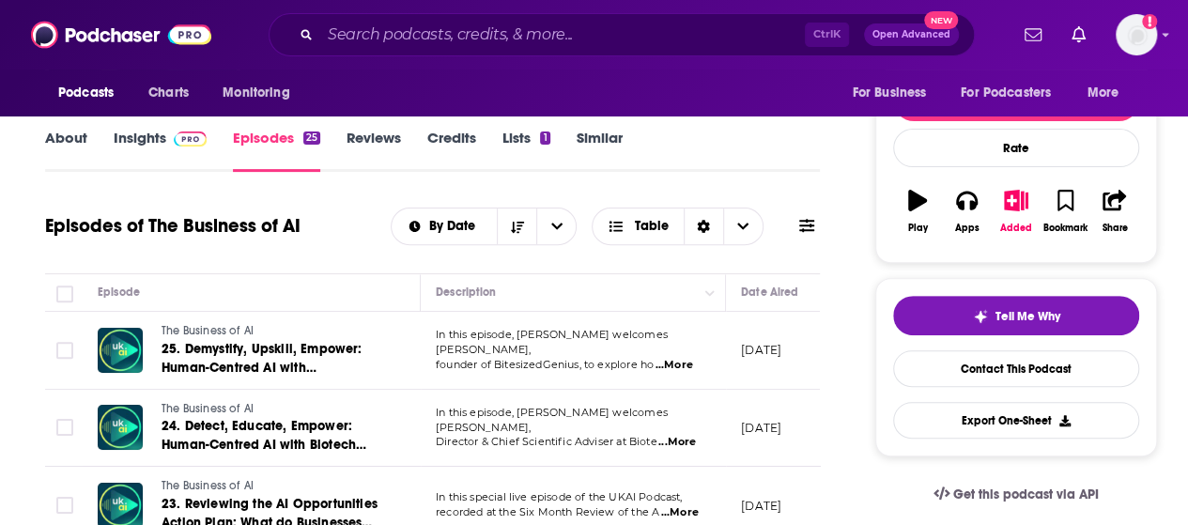
scroll to position [282, 0]
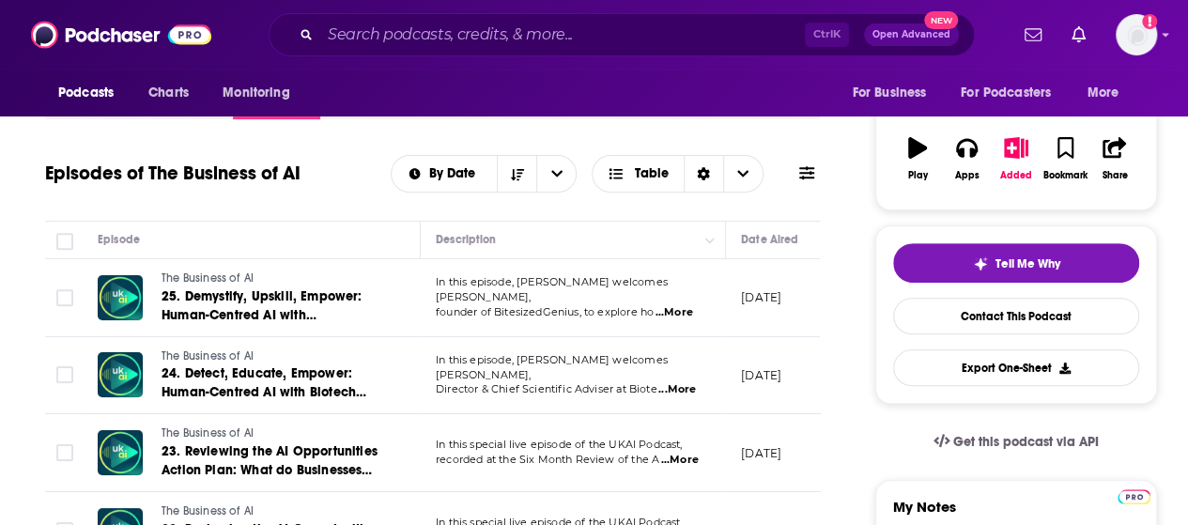
click at [684, 305] on span "...More" at bounding box center [674, 312] width 38 height 15
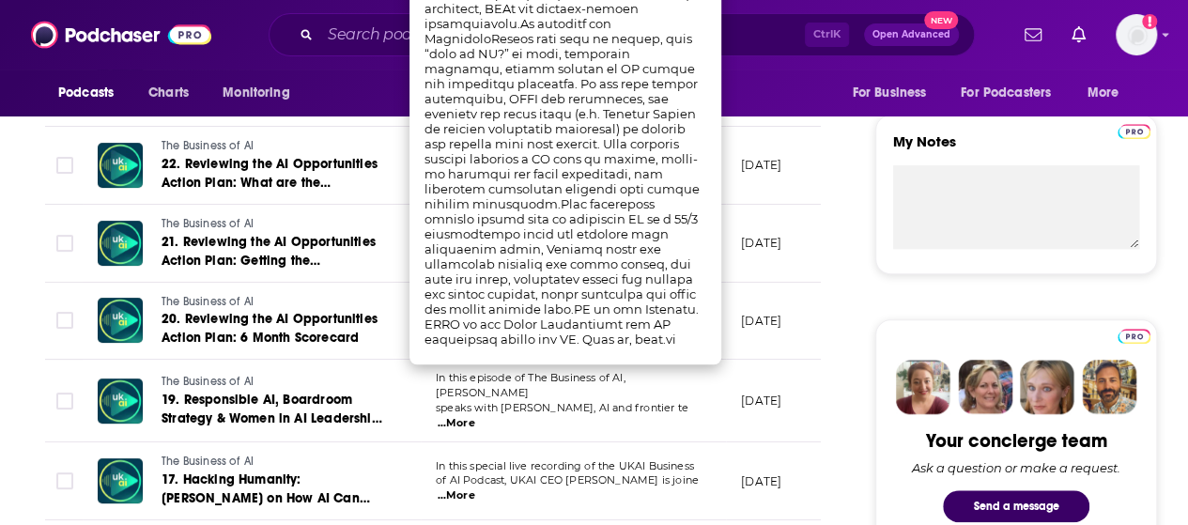
scroll to position [657, 0]
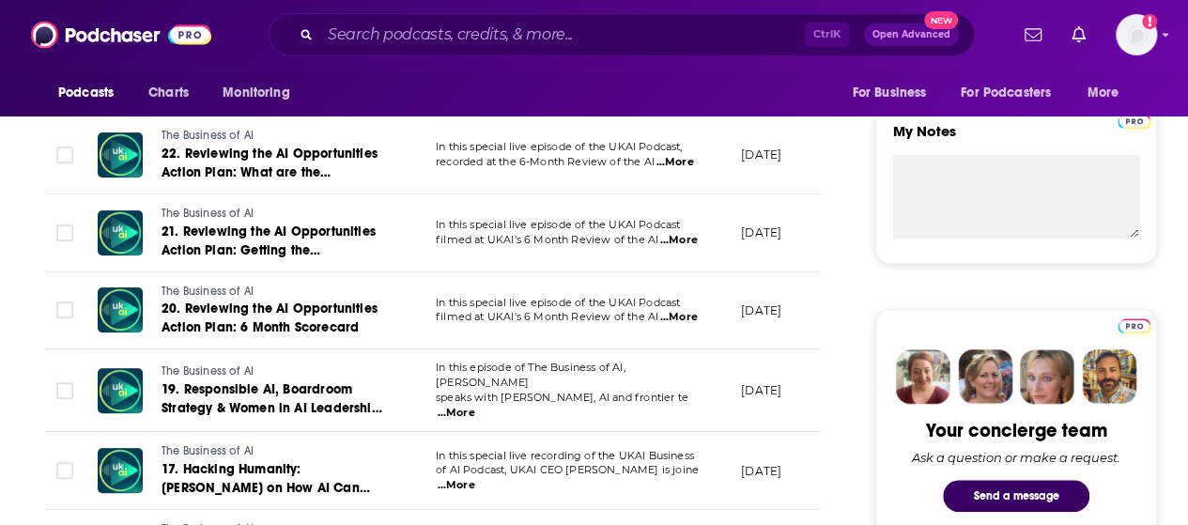
click at [738, 181] on td "[DATE]" at bounding box center [787, 155] width 122 height 78
